Goal: Information Seeking & Learning: Learn about a topic

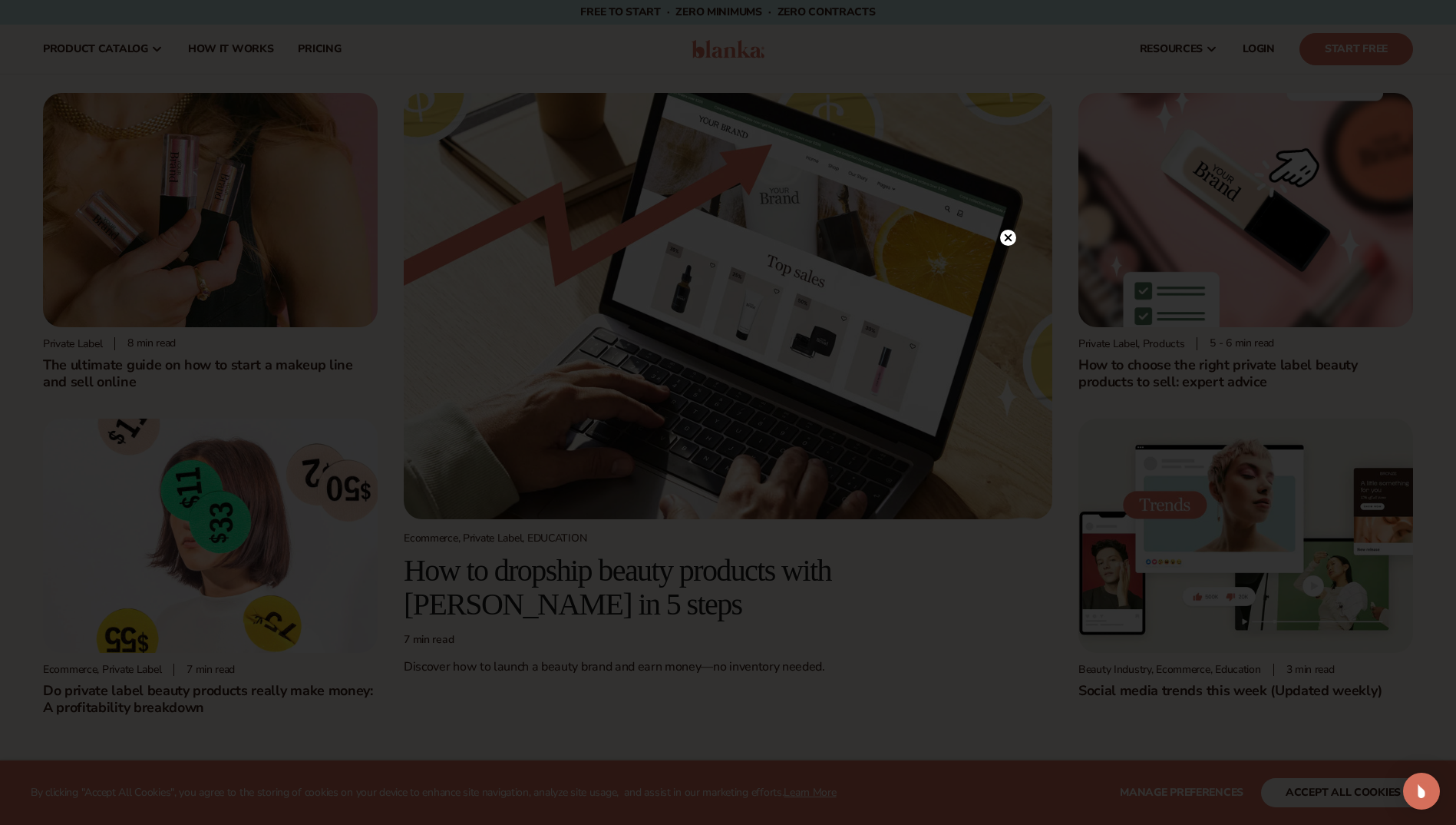
click at [1011, 236] on circle at bounding box center [1008, 238] width 16 height 16
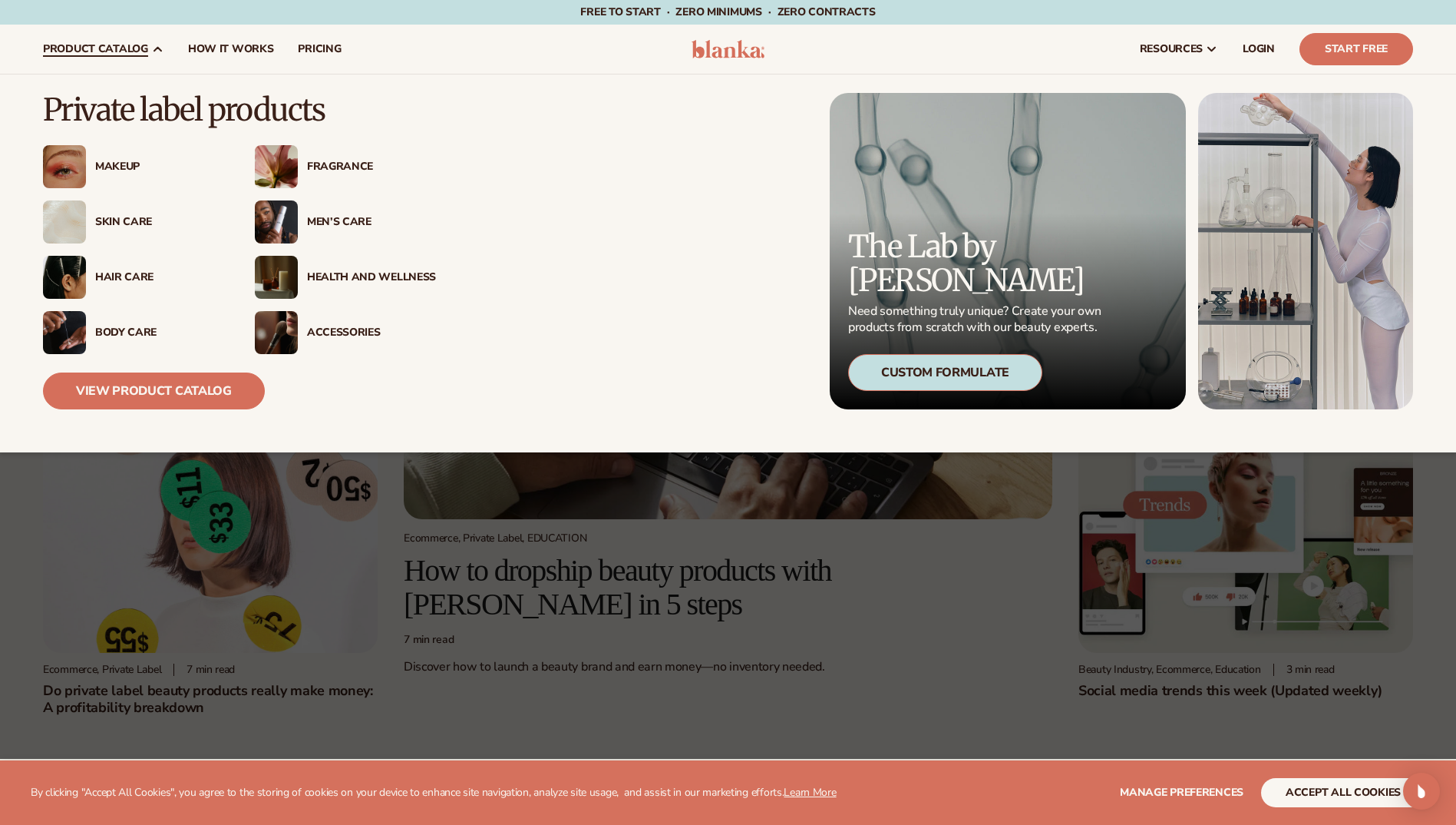
click at [73, 267] on img at bounding box center [64, 278] width 43 height 43
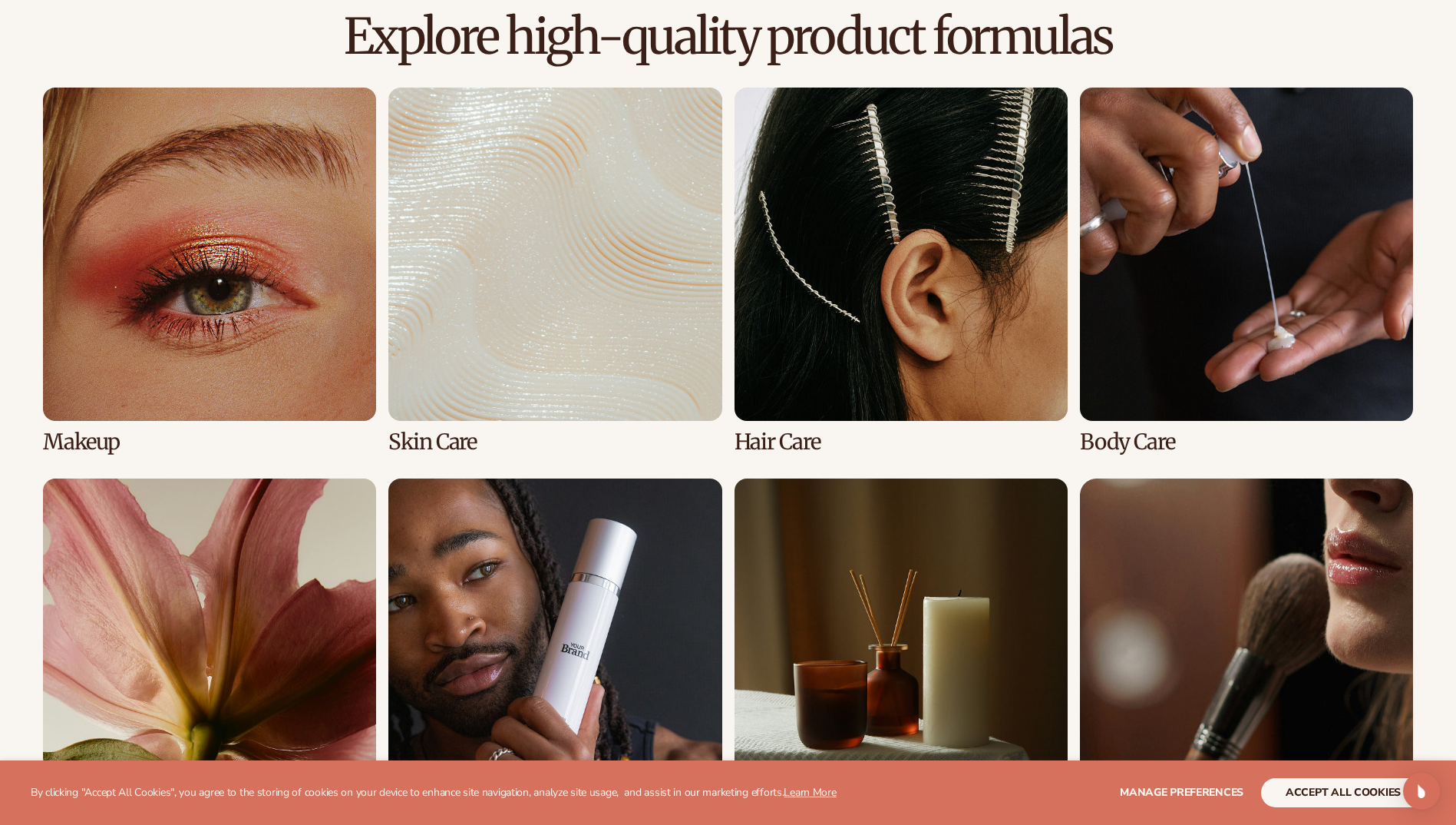
scroll to position [1075, 0]
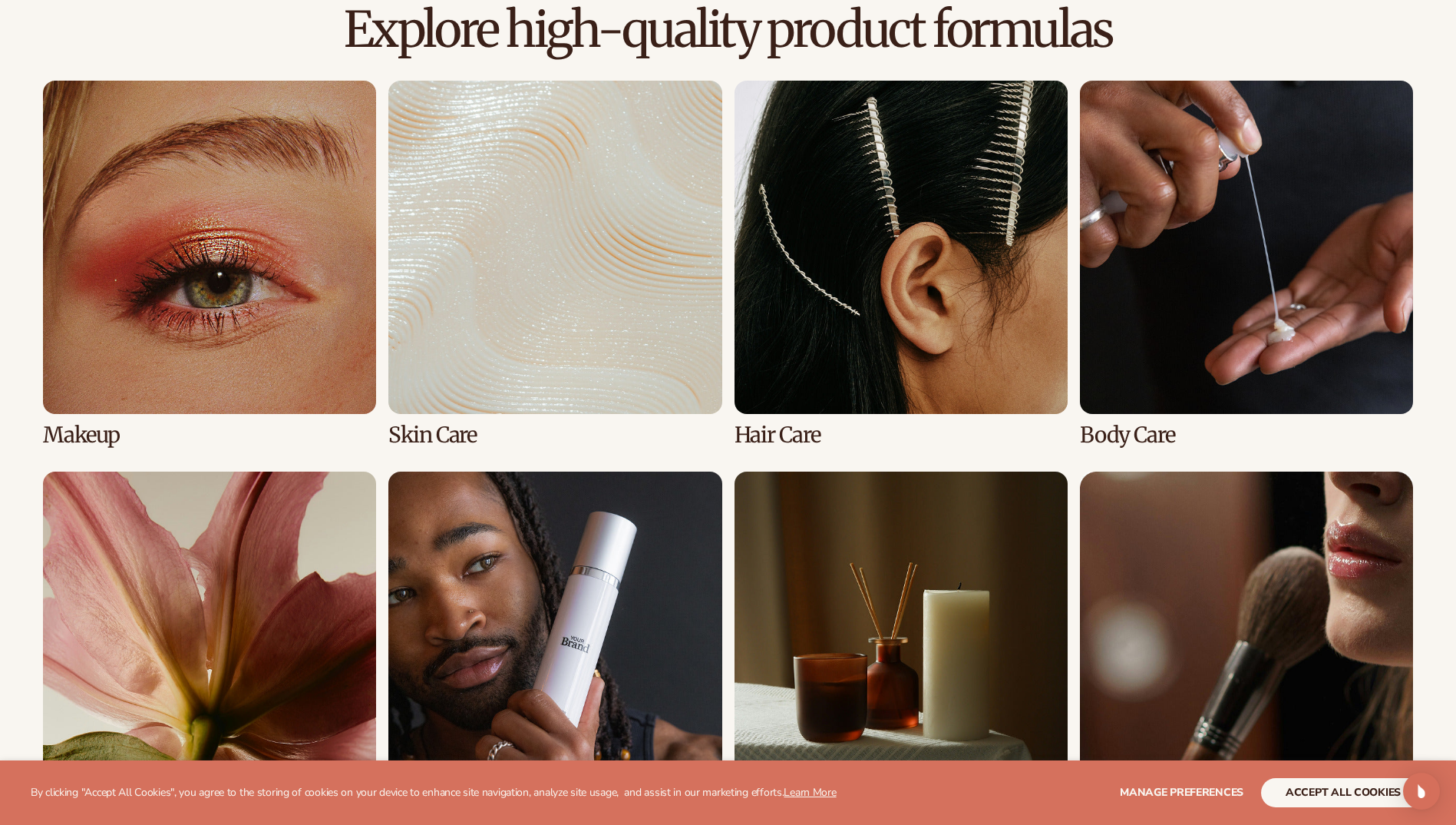
click at [806, 337] on link "3 / 8" at bounding box center [900, 263] width 333 height 366
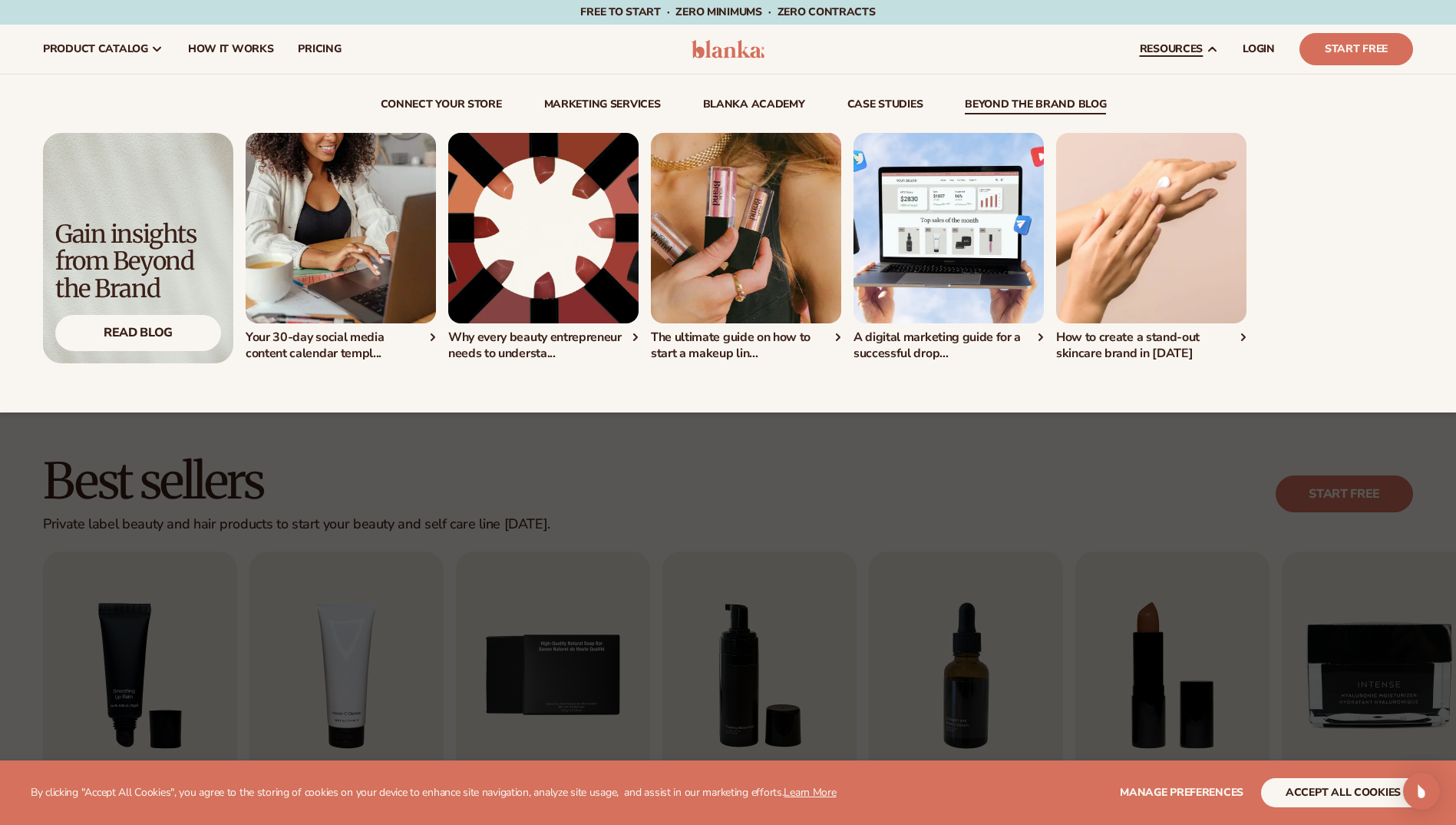
click at [279, 285] on img "1 / 5" at bounding box center [340, 228] width 190 height 190
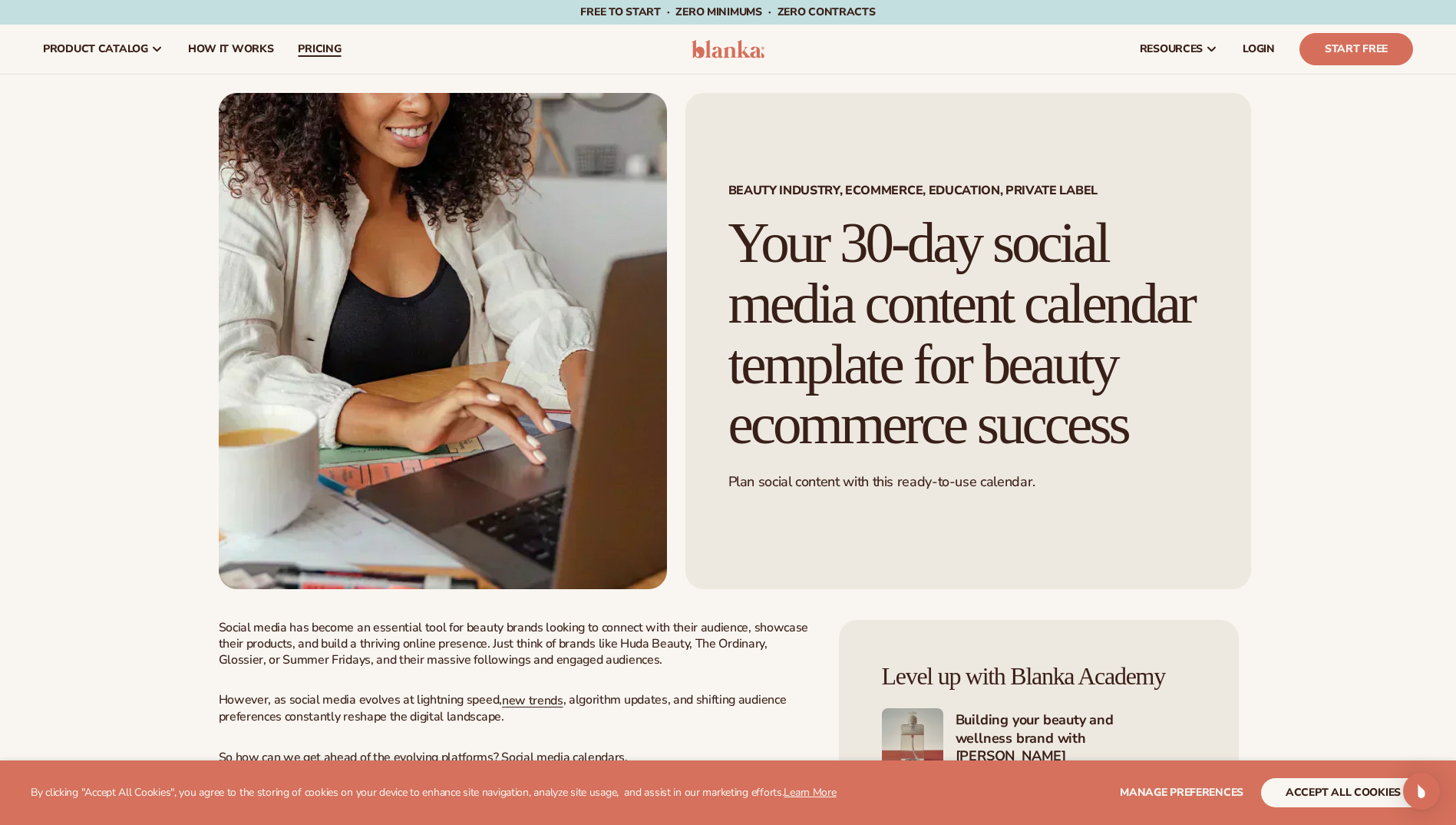
click at [302, 46] on span "pricing" at bounding box center [319, 49] width 43 height 13
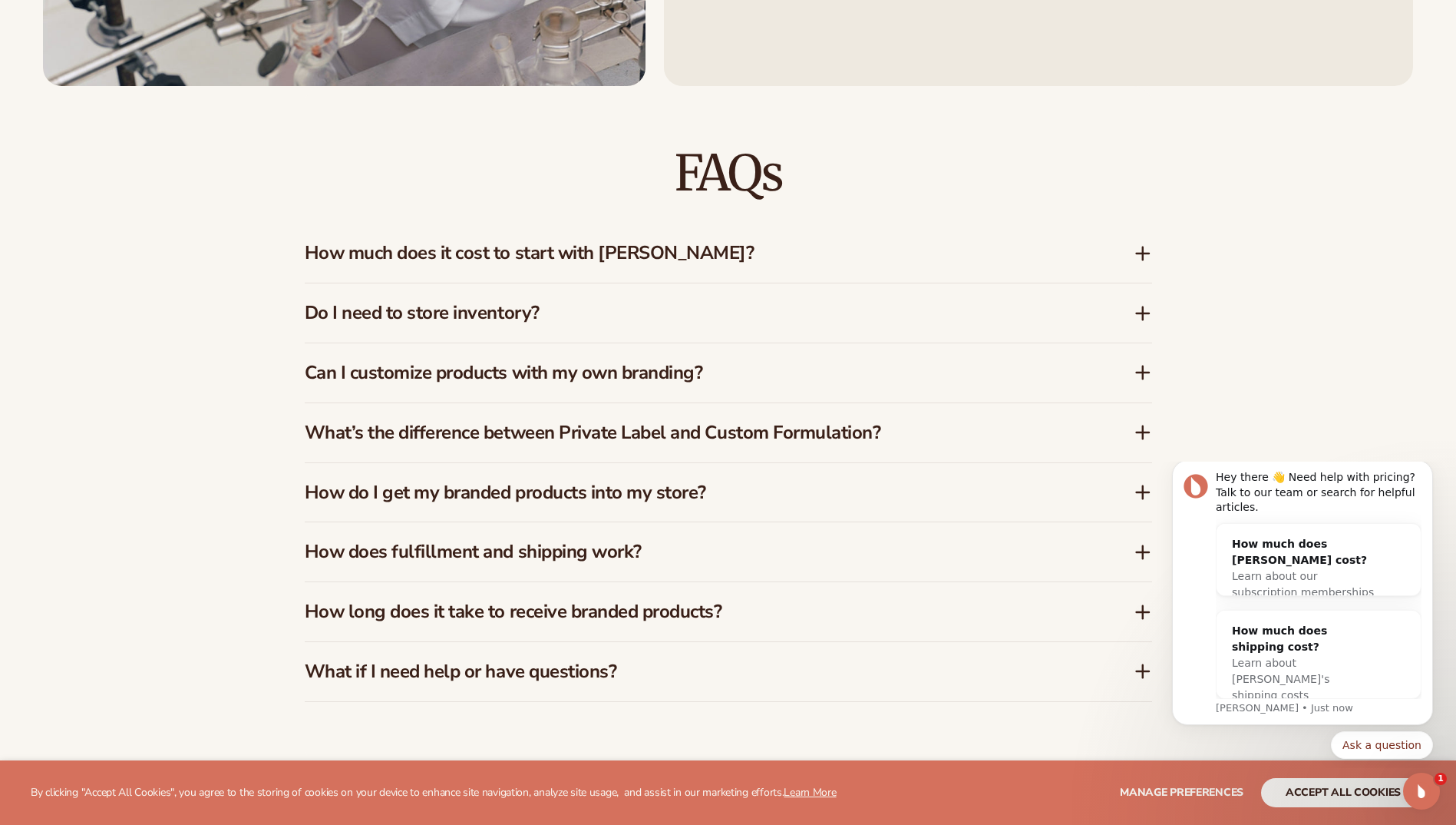
scroll to position [2381, 0]
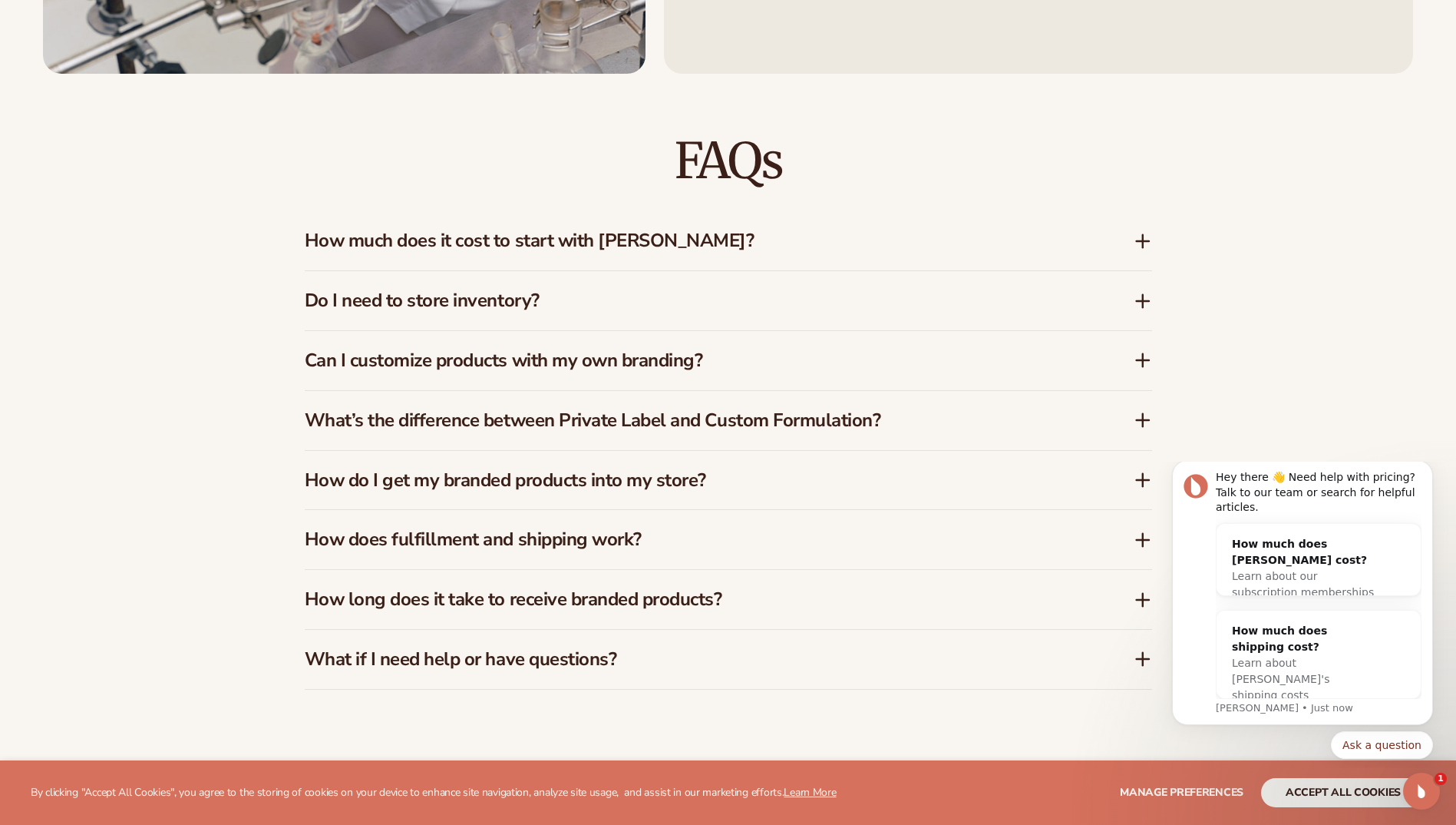
click at [1142, 354] on icon at bounding box center [1143, 360] width 18 height 18
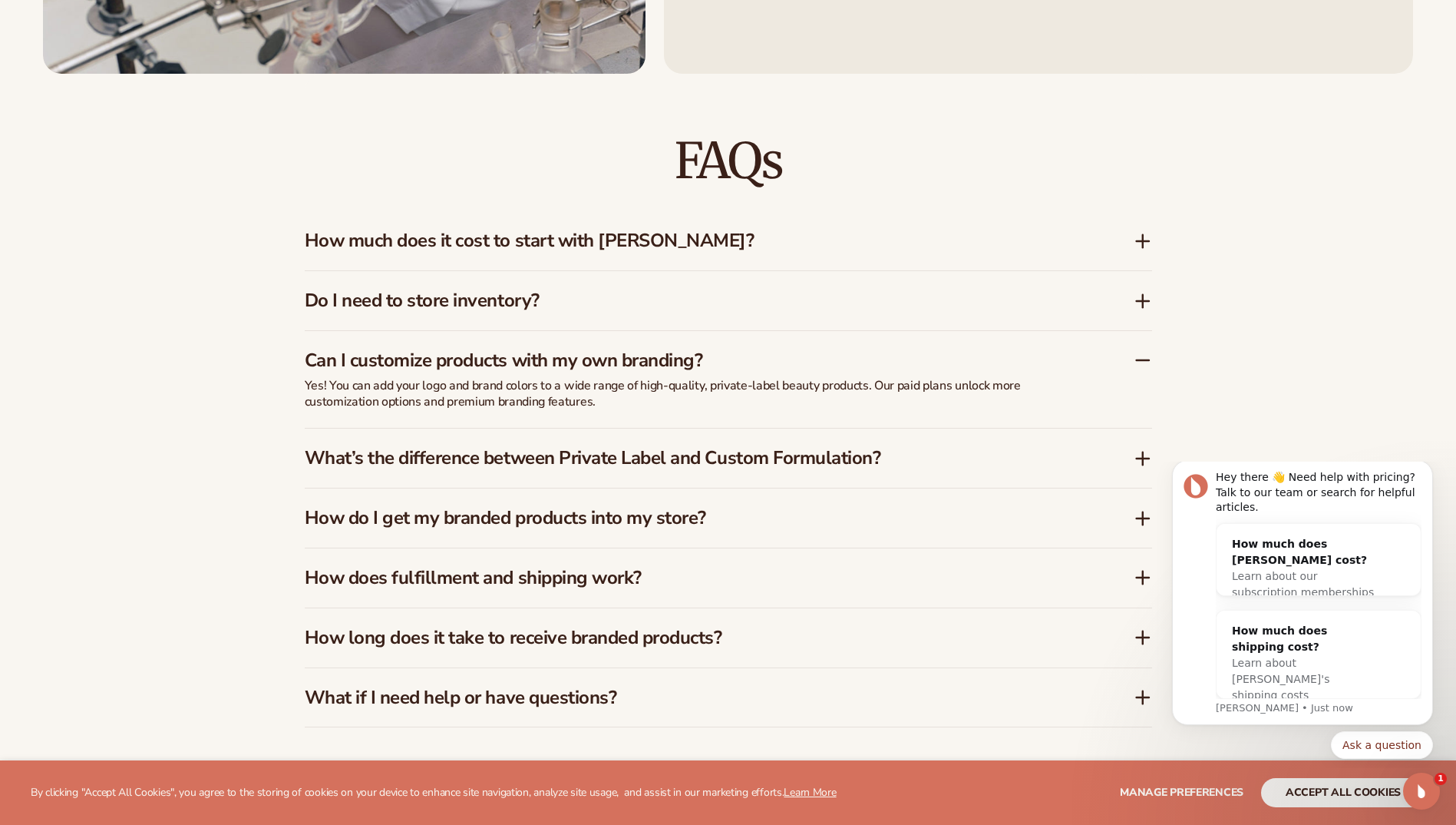
click at [1145, 462] on icon at bounding box center [1143, 458] width 18 height 18
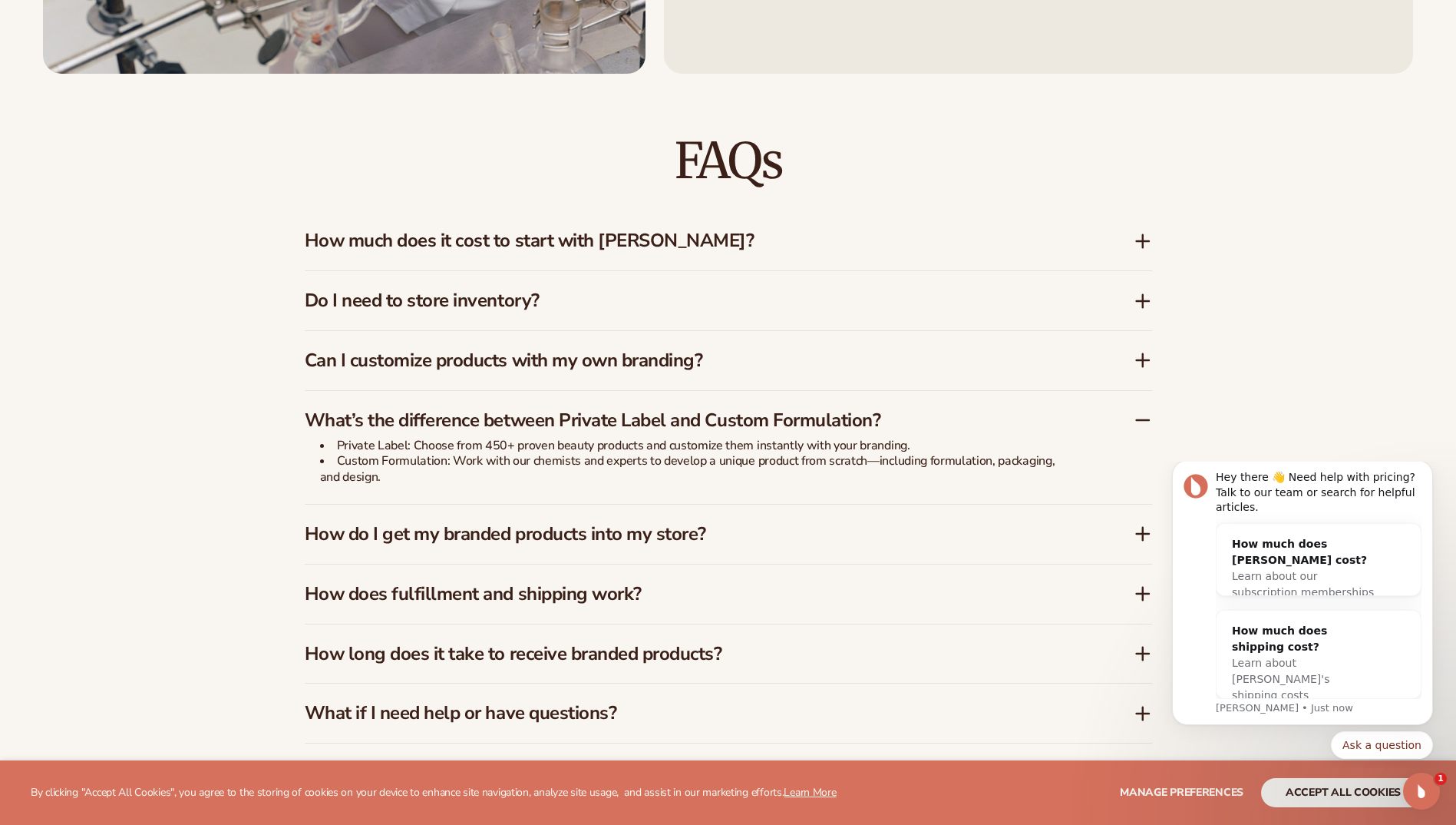
click at [1131, 522] on div "How do I get my branded products into my store?" at bounding box center [728, 534] width 848 height 59
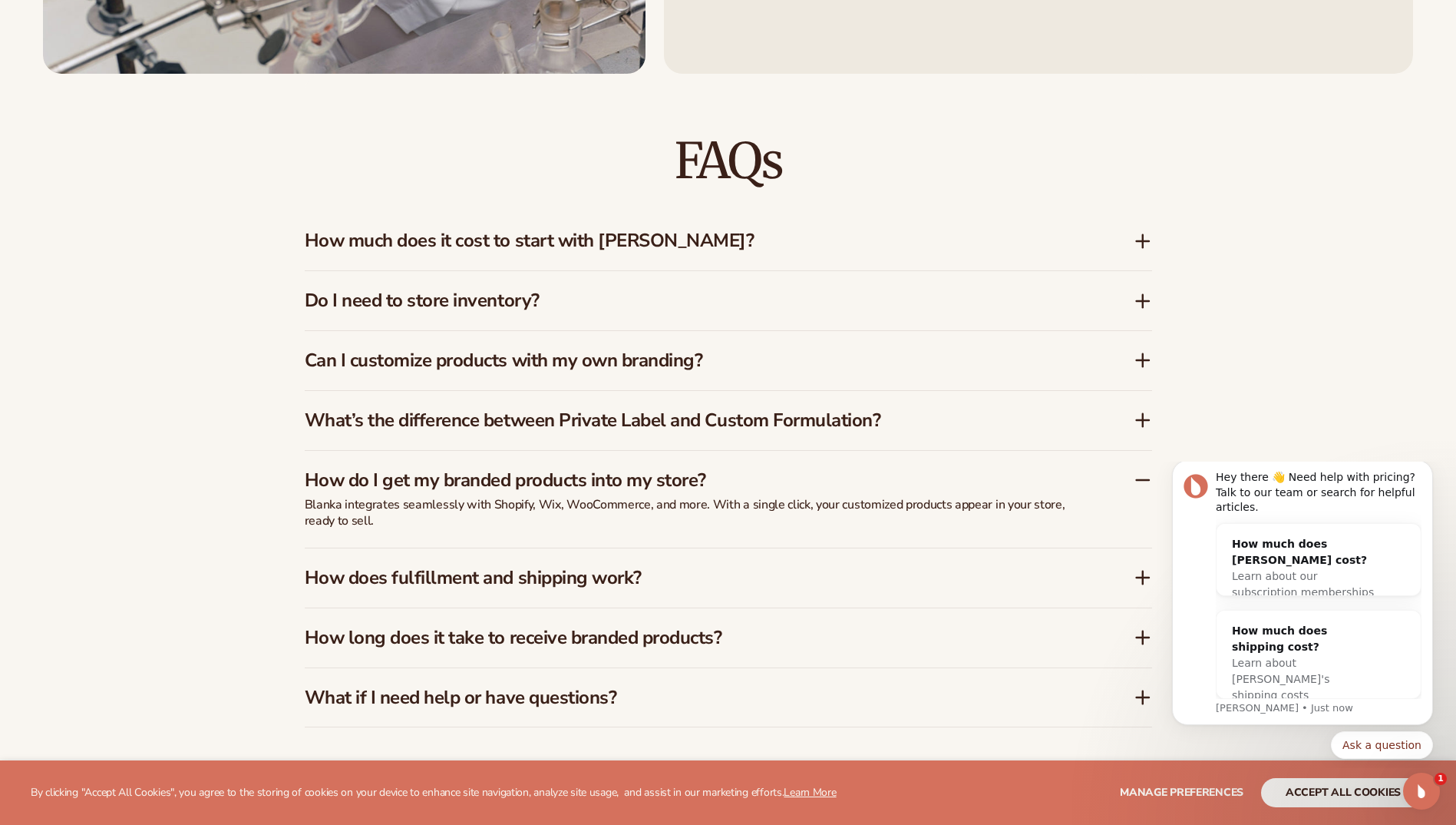
click at [1128, 578] on div "How does fulfillment and shipping work?" at bounding box center [719, 578] width 829 height 22
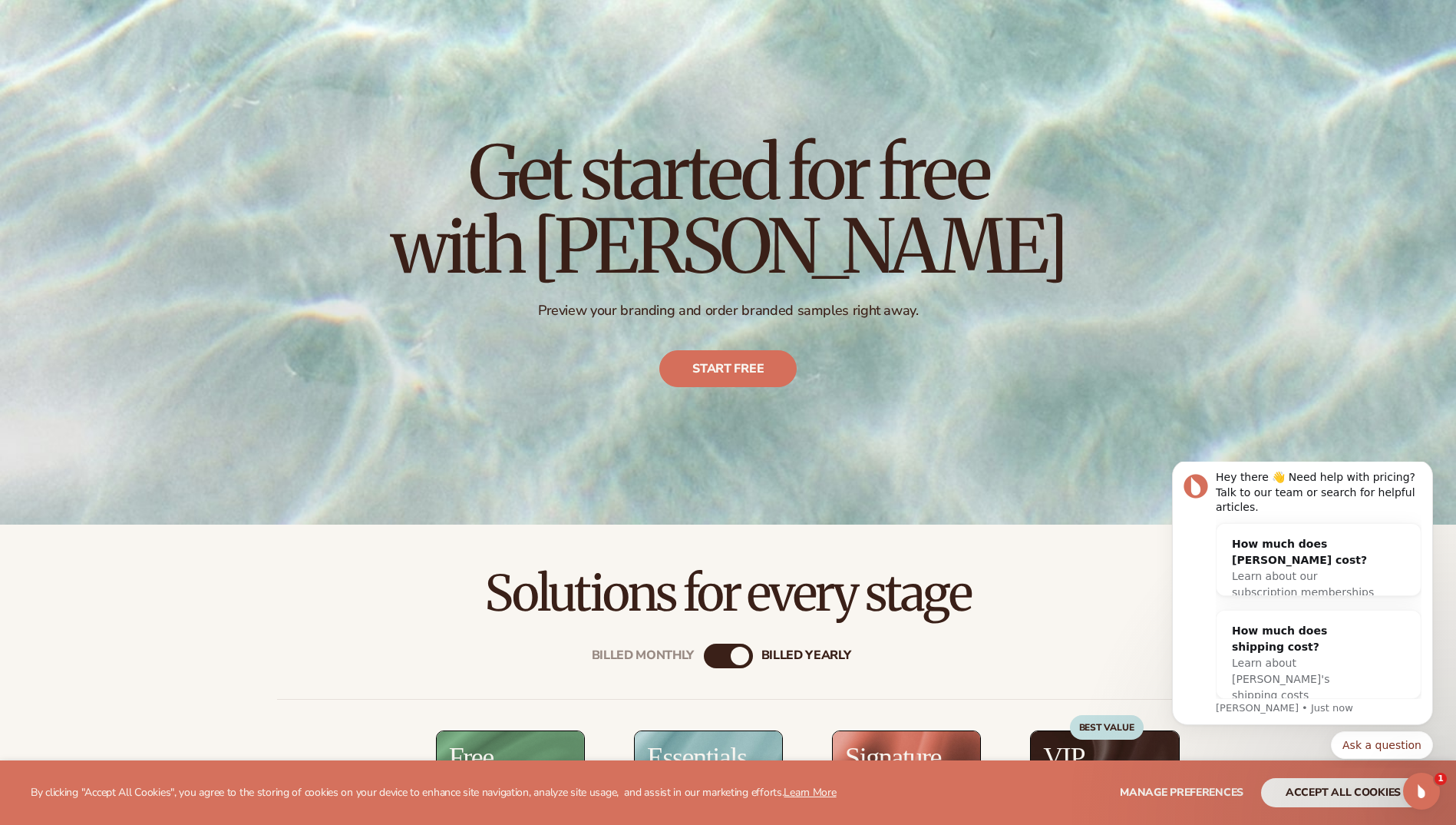
scroll to position [0, 0]
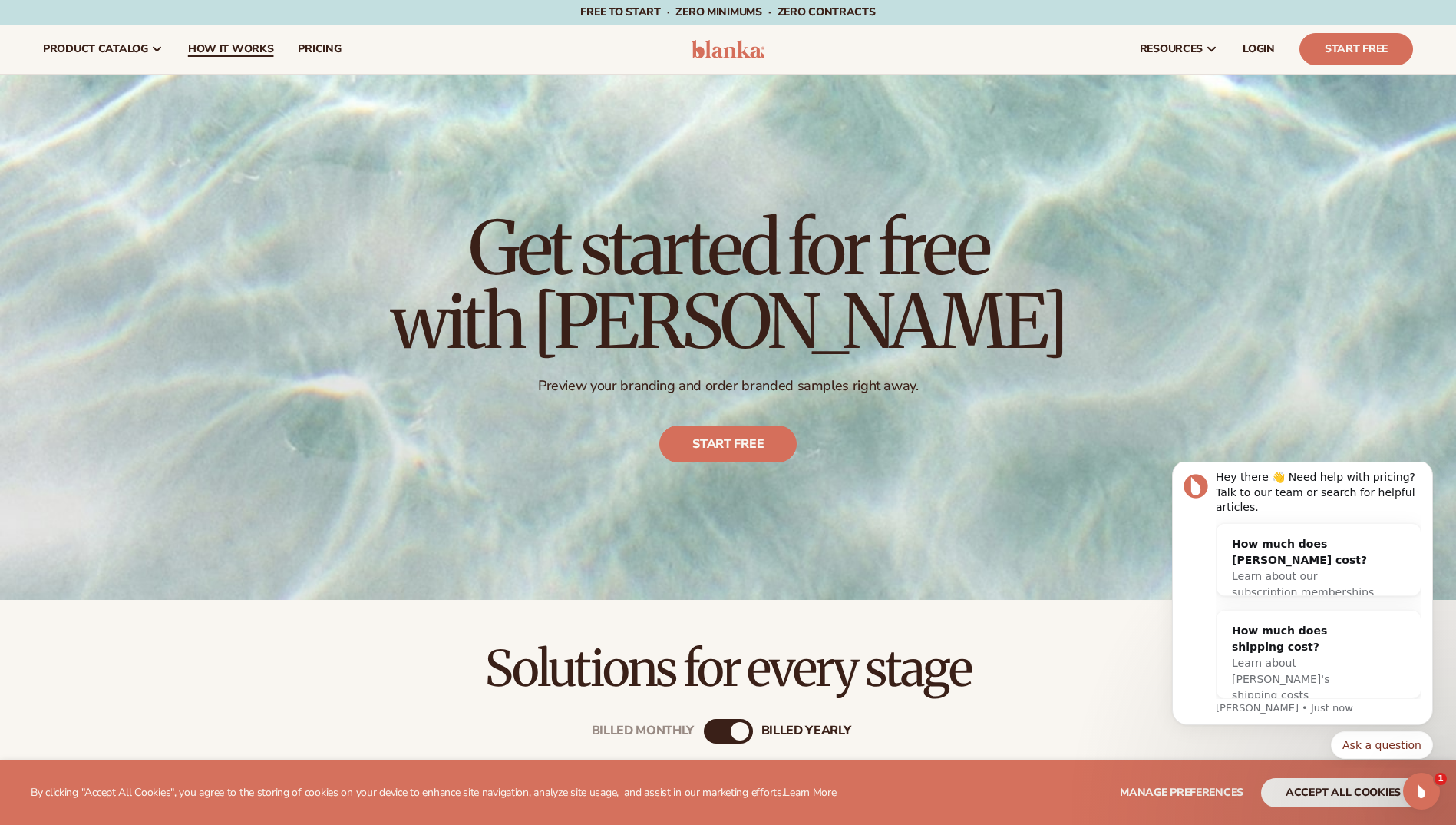
click at [219, 51] on span "How It Works" at bounding box center [231, 49] width 86 height 13
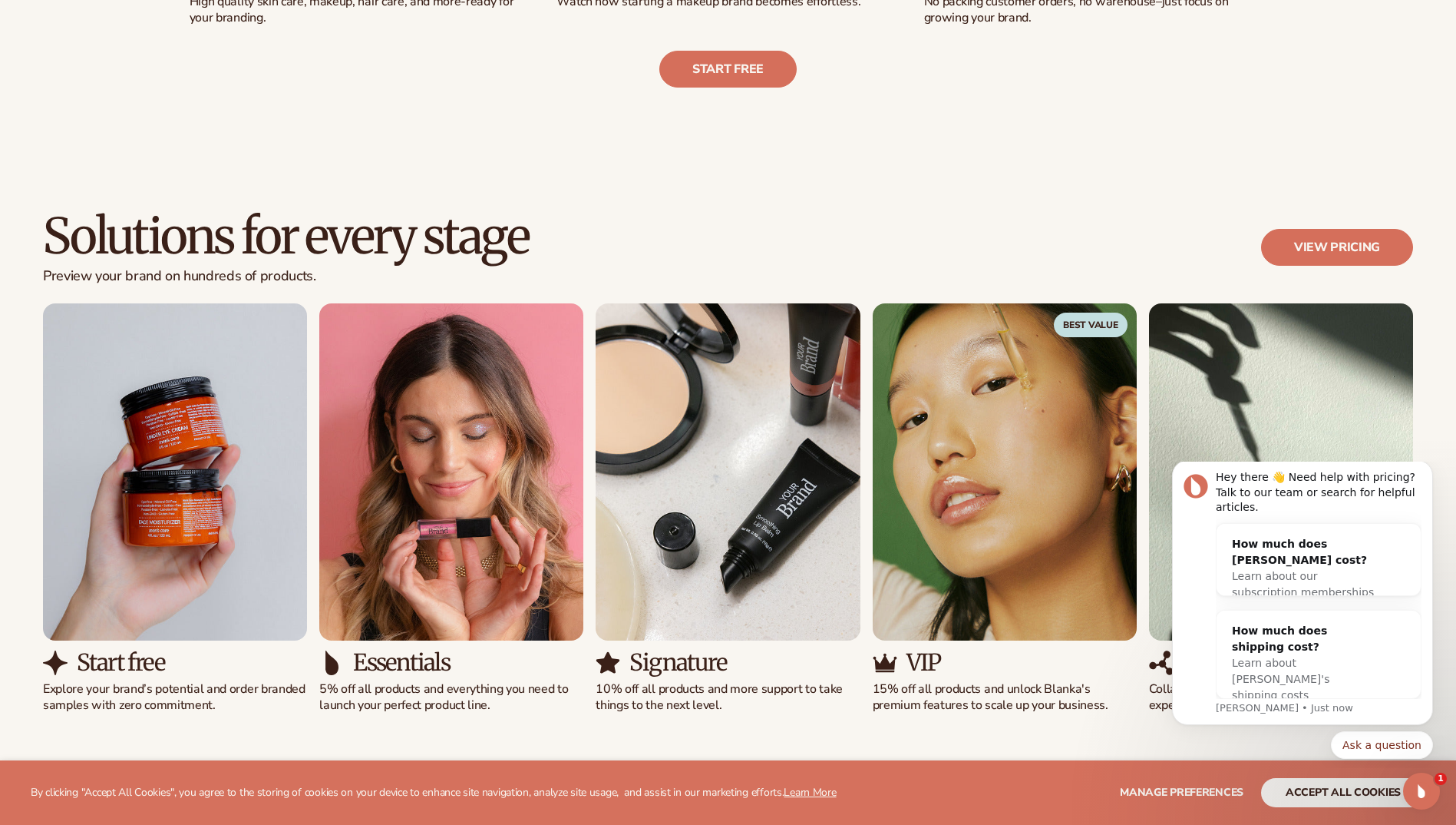
scroll to position [999, 0]
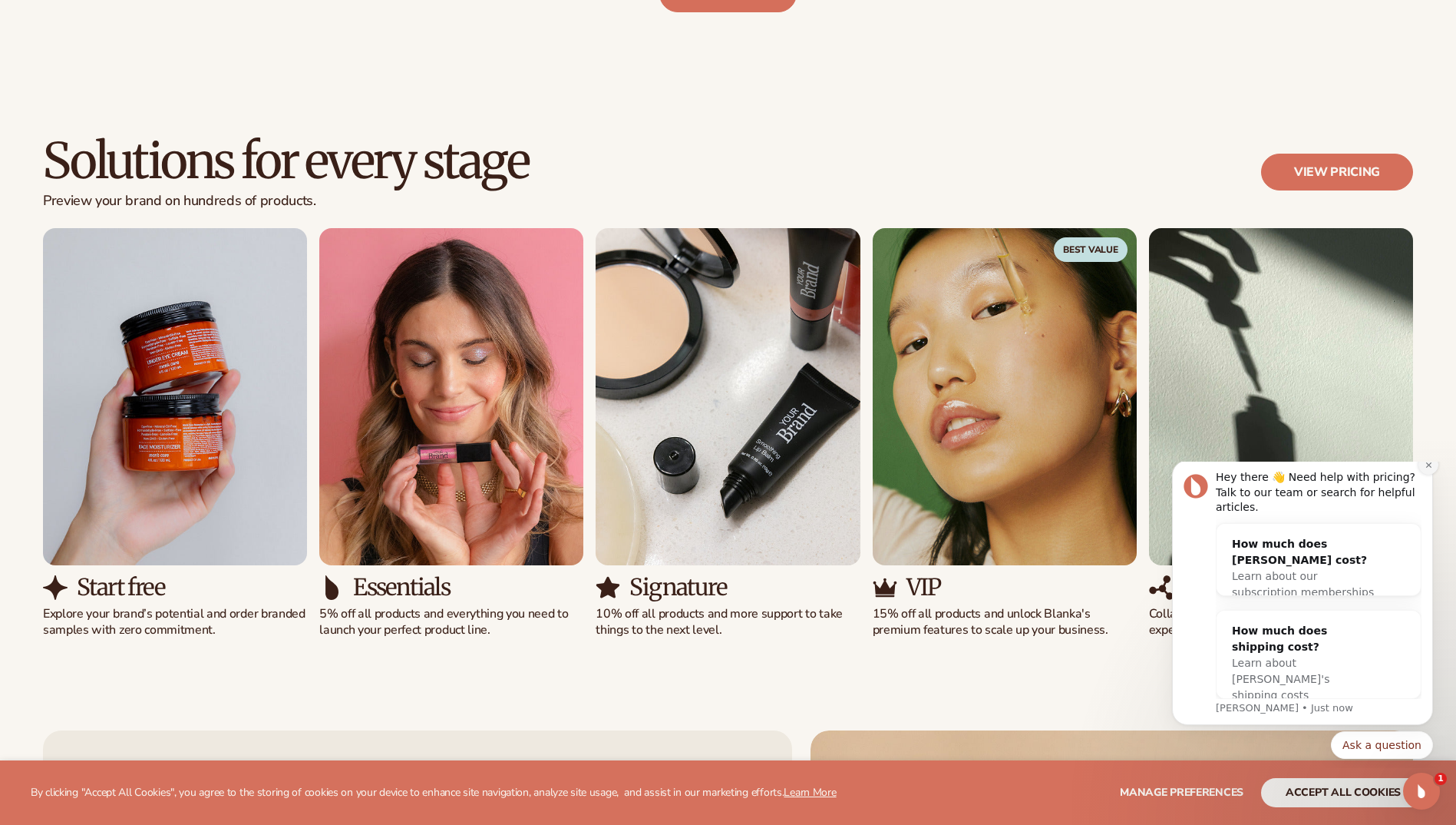
click at [1430, 467] on icon "Dismiss notification" at bounding box center [1429, 465] width 6 height 6
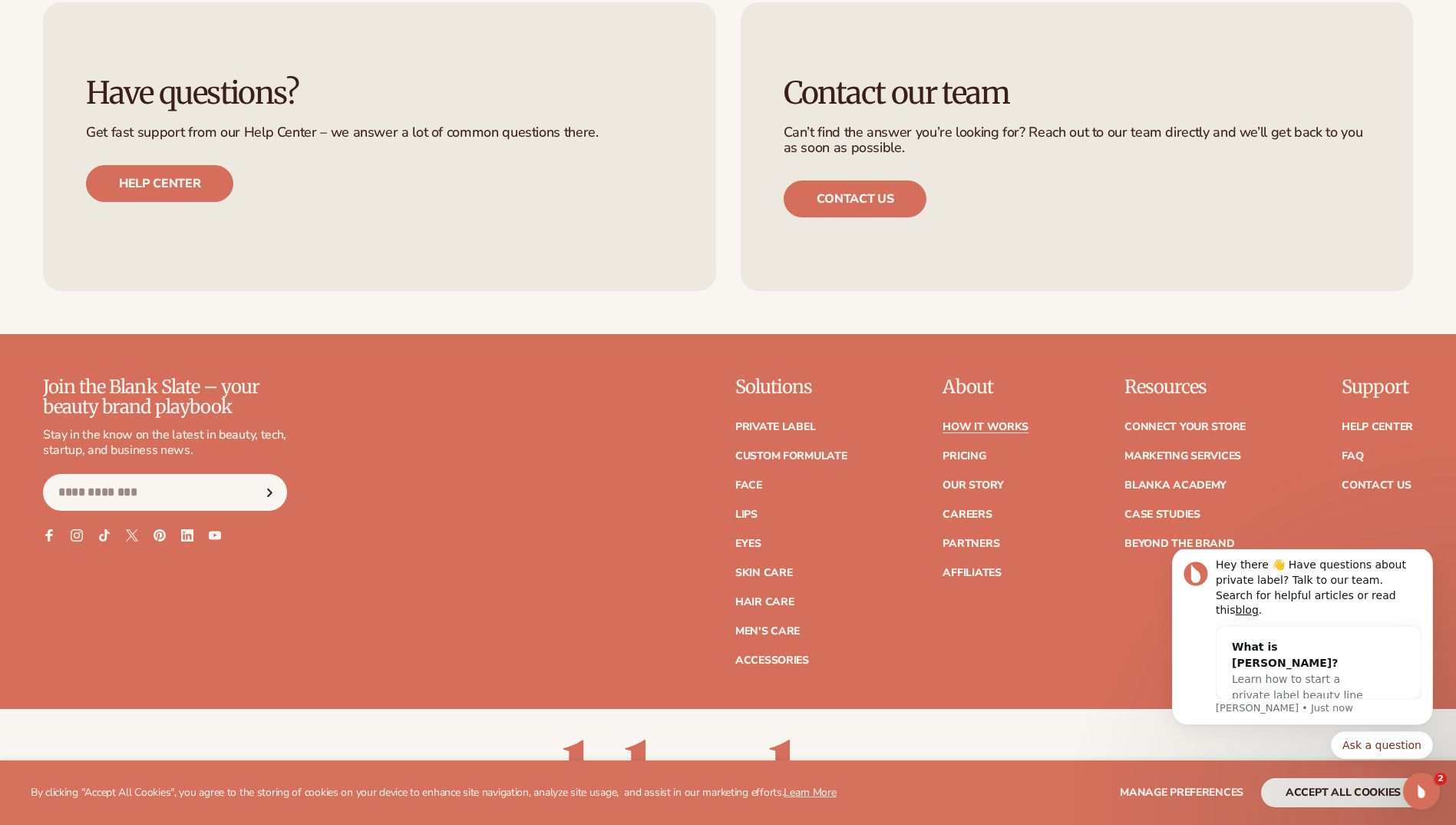
scroll to position [3841, 0]
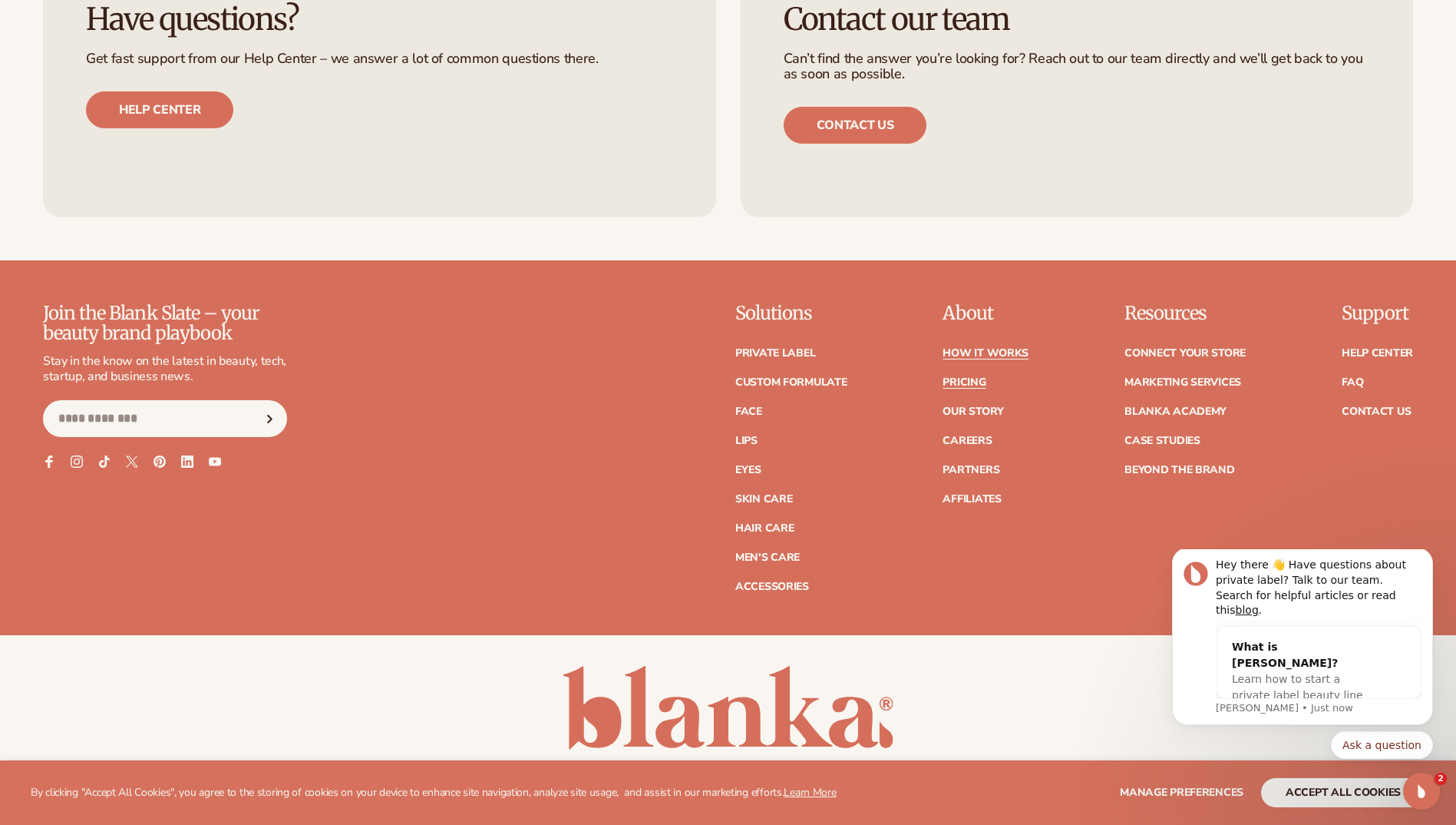
click at [969, 381] on link "Pricing" at bounding box center [964, 382] width 43 height 11
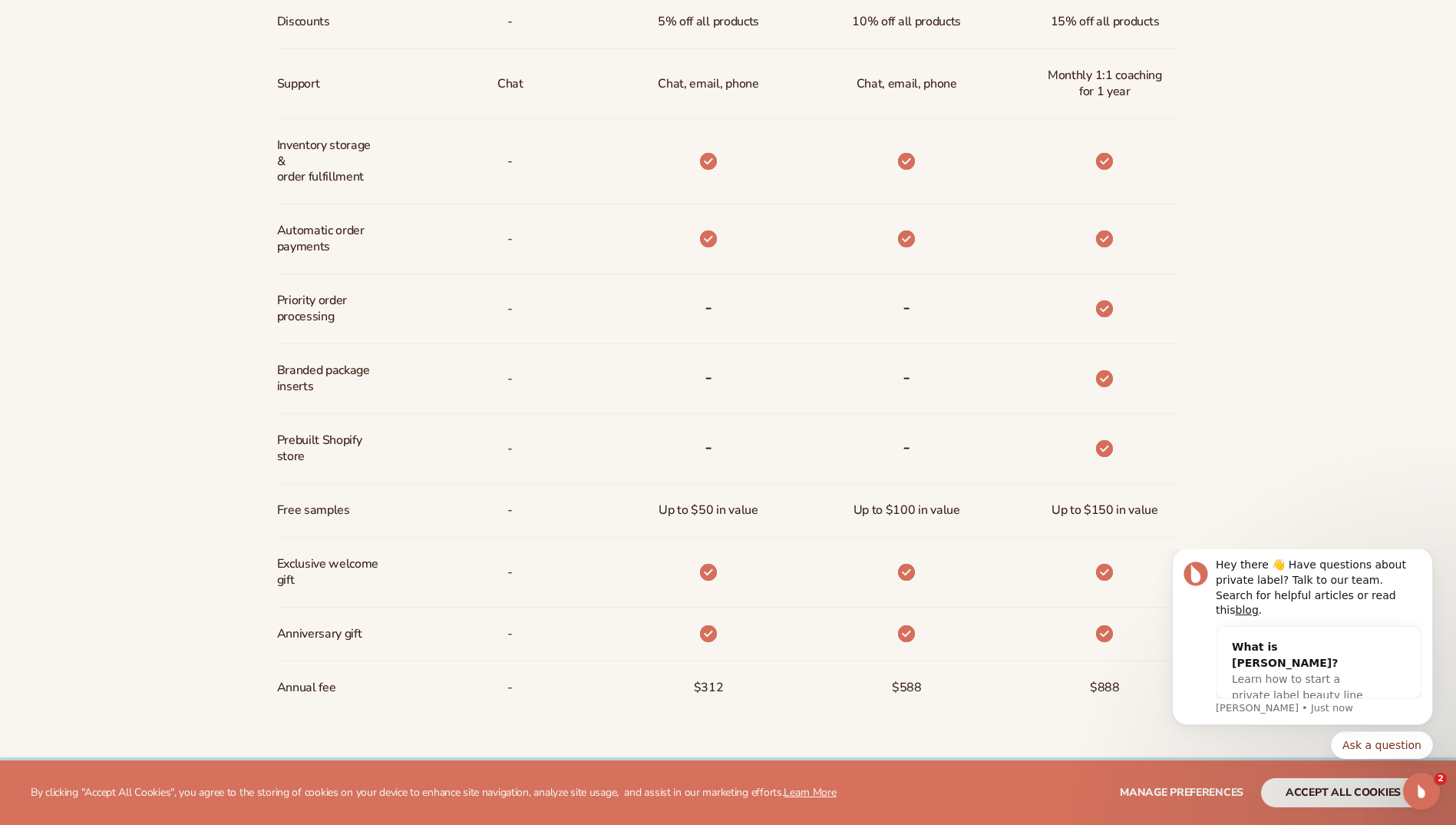
scroll to position [999, 0]
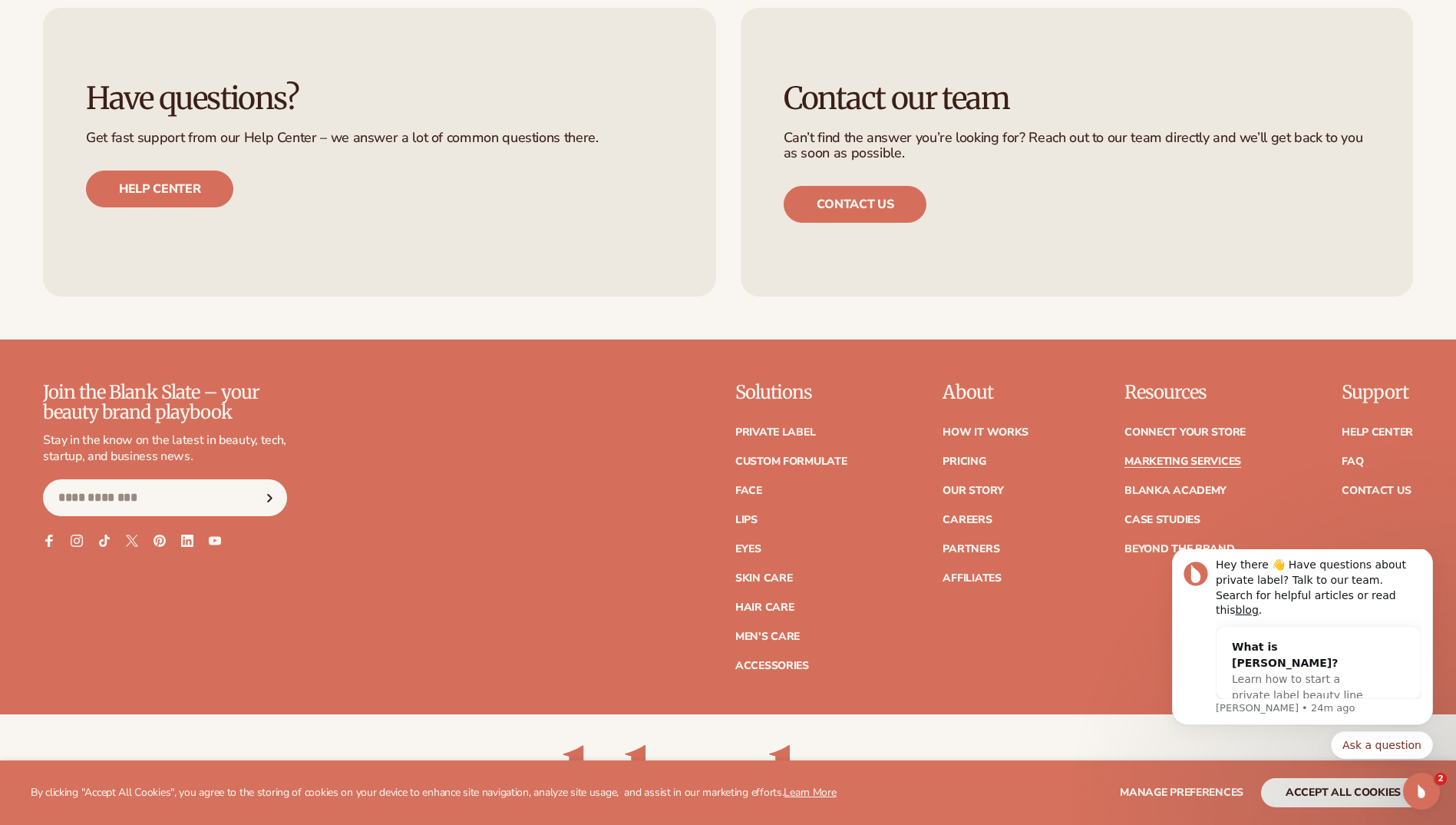
scroll to position [3838, 0]
